Goal: Information Seeking & Learning: Learn about a topic

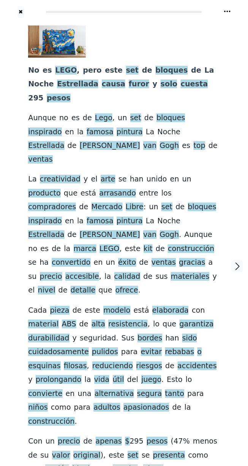
click at [225, 20] on div "No es LEGO , pero este set de bloques de La Noche Estrellada causa furor y solo…" at bounding box center [124, 266] width 207 height 497
click at [150, 1] on div "✖" at bounding box center [124, 9] width 248 height 18
click at [230, 19] on div at bounding box center [238, 266] width 21 height 497
click at [226, 19] on div "No es LEGO , pero este set de bloques de La Noche Estrellada causa furor y solo…" at bounding box center [124, 266] width 207 height 497
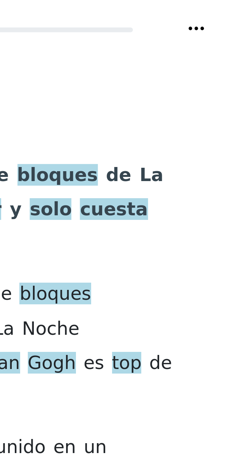
click at [231, 11] on icon at bounding box center [227, 12] width 6 height 2
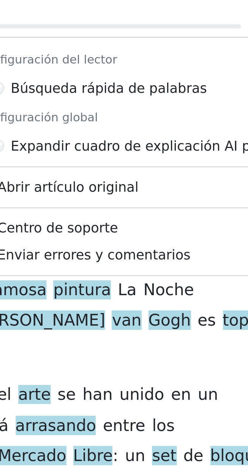
click at [147, 175] on span "unido" at bounding box center [157, 180] width 21 height 10
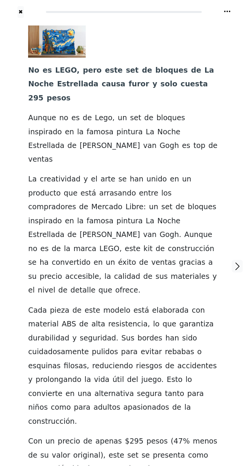
click at [232, 403] on div at bounding box center [238, 266] width 21 height 497
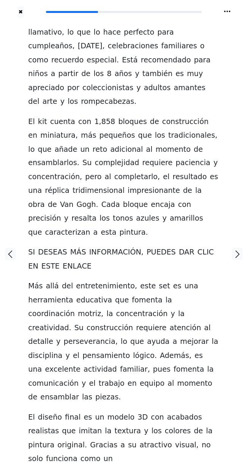
click at [229, 12] on icon at bounding box center [228, 12] width 8 height 8
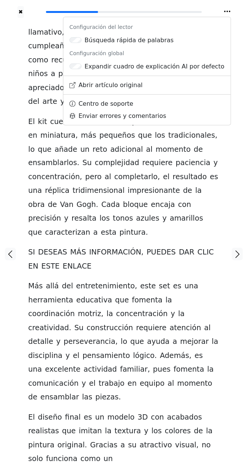
click at [69, 324] on span "creatividad" at bounding box center [48, 329] width 41 height 10
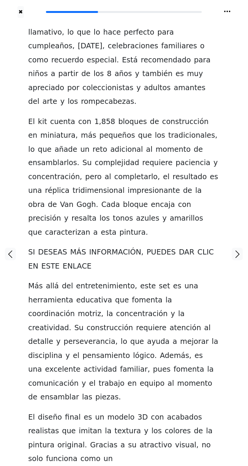
click at [222, 198] on div "llamativo , lo que lo hace perfecto para cumpleaños , Navidad , celebraciones f…" at bounding box center [124, 254] width 207 height 473
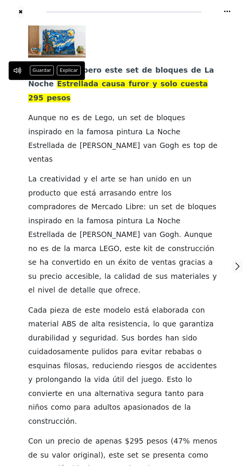
click at [181, 86] on span "cuesta" at bounding box center [194, 85] width 27 height 10
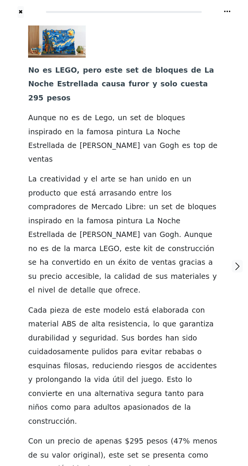
click at [224, 56] on div "No es LEGO , pero este set de bloques de La Noche Estrellada causa furor y solo…" at bounding box center [124, 266] width 207 height 497
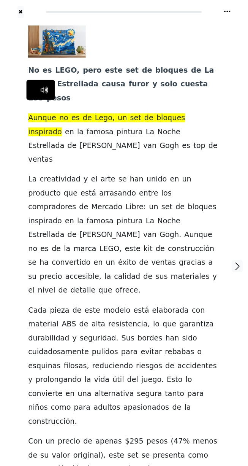
click at [164, 113] on span "bloques" at bounding box center [171, 118] width 29 height 10
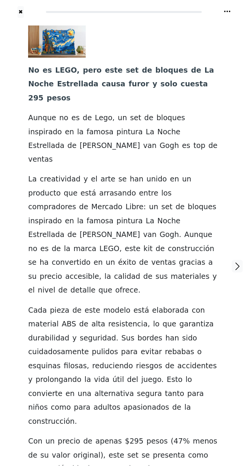
click at [226, 41] on div "No es LEGO , pero este set de bloques de La Noche Estrellada causa furor y solo…" at bounding box center [124, 266] width 207 height 497
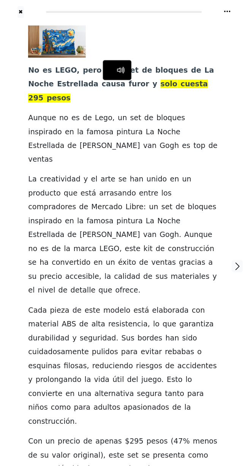
click at [181, 82] on span "cuesta" at bounding box center [194, 85] width 27 height 10
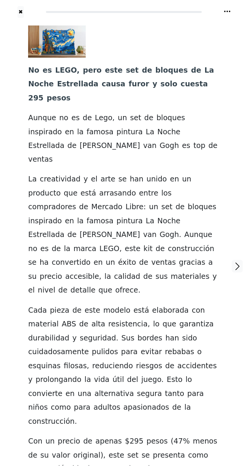
click at [64, 141] on span "Estrellada" at bounding box center [46, 146] width 36 height 10
click at [159, 306] on span "elaborada" at bounding box center [171, 311] width 37 height 10
click at [80, 320] on span "de" at bounding box center [84, 325] width 9 height 10
click at [62, 320] on span "ABS" at bounding box center [69, 325] width 14 height 10
click at [237, 313] on div at bounding box center [238, 266] width 21 height 497
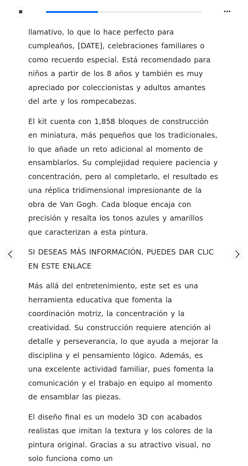
click at [239, 250] on icon "button" at bounding box center [238, 254] width 9 height 9
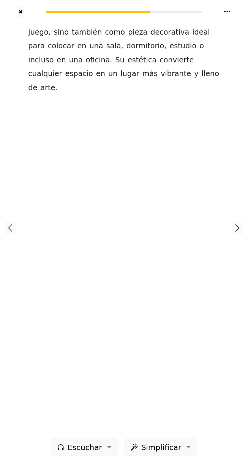
click at [12, 228] on icon "button" at bounding box center [10, 228] width 9 height 9
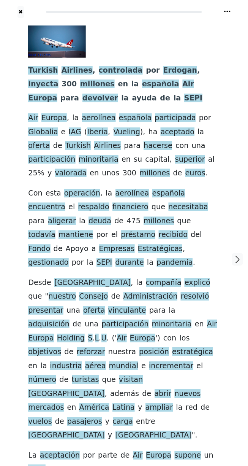
click at [58, 80] on span "inyecta" at bounding box center [43, 85] width 30 height 10
click at [118, 94] on span "devolver" at bounding box center [101, 99] width 36 height 10
click at [185, 100] on span "SEPI" at bounding box center [194, 99] width 18 height 10
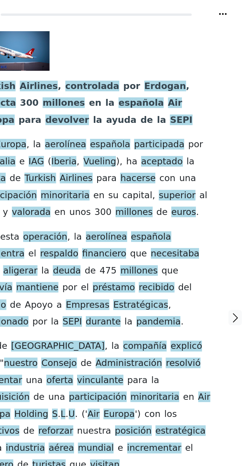
click at [65, 203] on span "encuentra" at bounding box center [46, 208] width 37 height 10
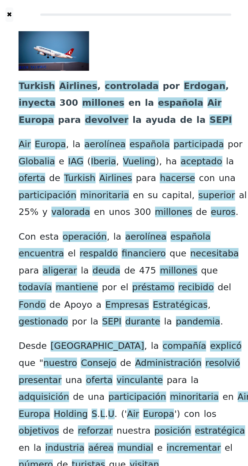
click at [76, 217] on span "aligerar" at bounding box center [62, 222] width 28 height 10
click at [172, 258] on span "pandemia" at bounding box center [175, 263] width 37 height 10
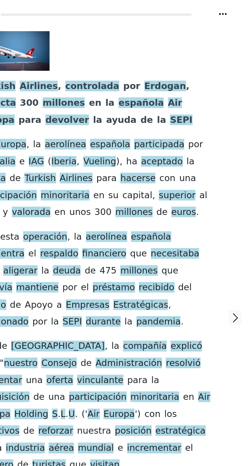
click at [220, 221] on div "Turkish Airlines , controlada por Erdogan , inyecta 300 millones en la española…" at bounding box center [124, 250] width 192 height 451
click at [111, 217] on span "deuda" at bounding box center [100, 222] width 23 height 10
